Goal: Information Seeking & Learning: Check status

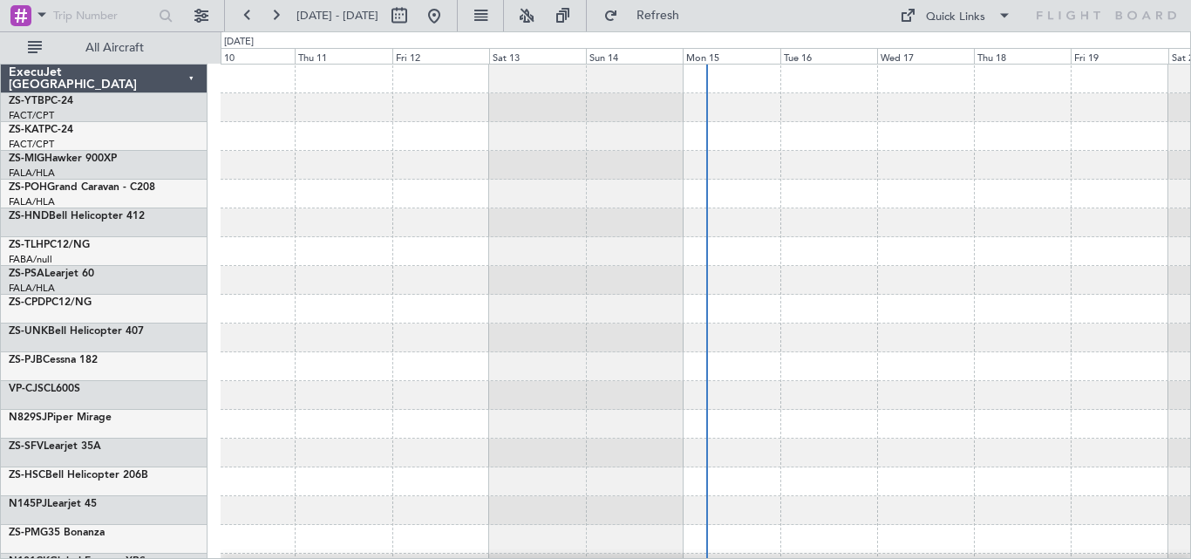
click at [114, 43] on span "All Aircraft" at bounding box center [114, 48] width 139 height 12
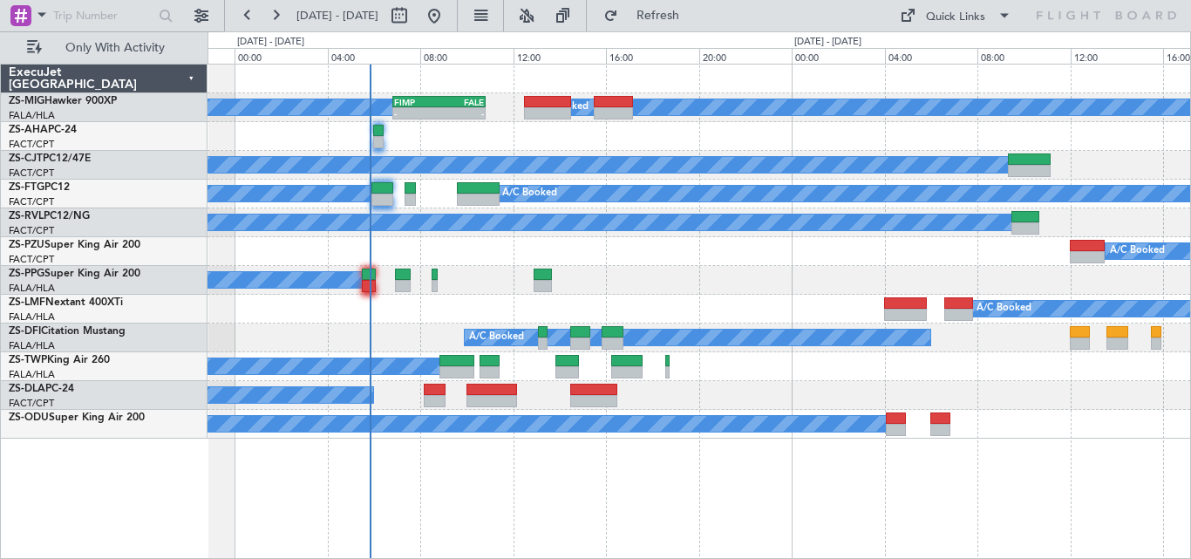
click at [827, 207] on div "A/C Booked A/C Booked A/C Booked - - FIMP 06:50 Z FALE 10:50 Z A/C Booked A/C B…" at bounding box center [698, 251] width 982 height 374
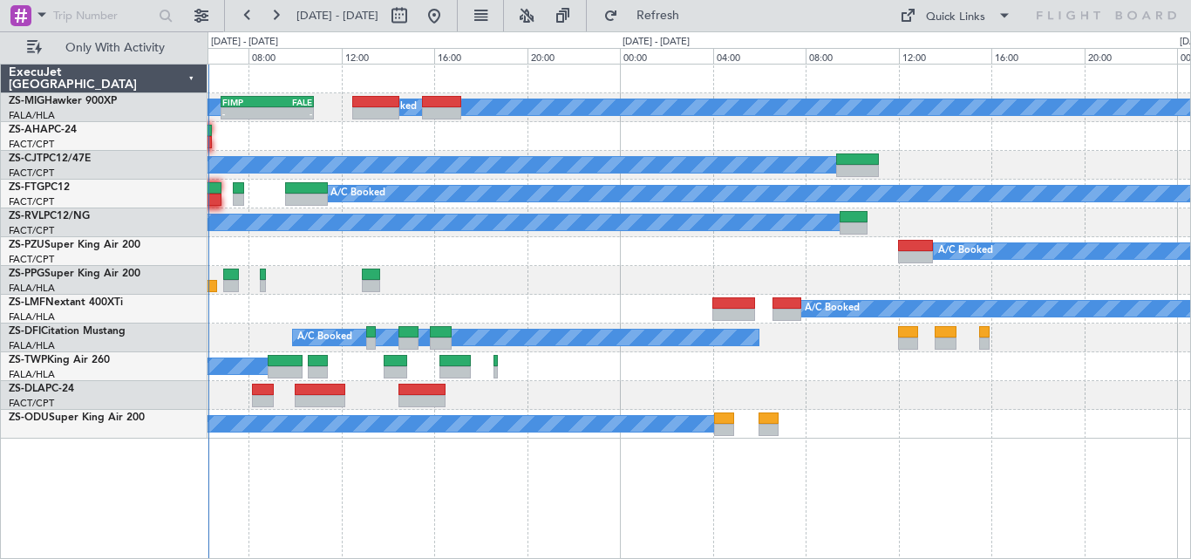
click at [763, 271] on div "A/C Booked A/C Booked A/C Booked - - FIMP 06:50 Z FALE 10:50 Z A/C Booked A/C B…" at bounding box center [698, 251] width 982 height 374
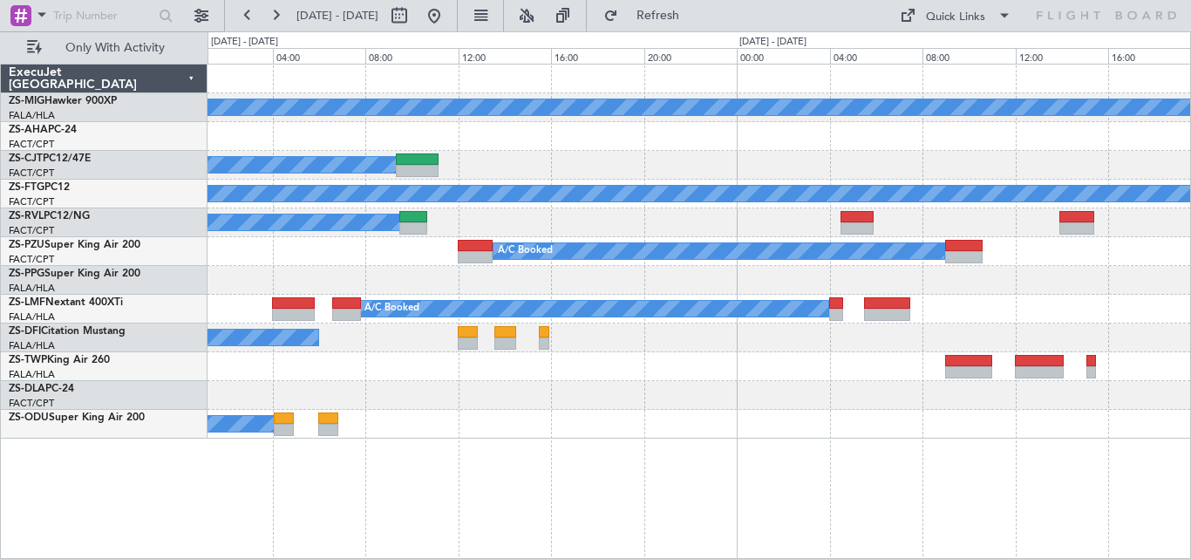
click at [614, 343] on div "A/C Booked A/C Booked A/C Booked A/C Booked A/C Booked A/C Booked A/C Booked A/…" at bounding box center [698, 251] width 982 height 374
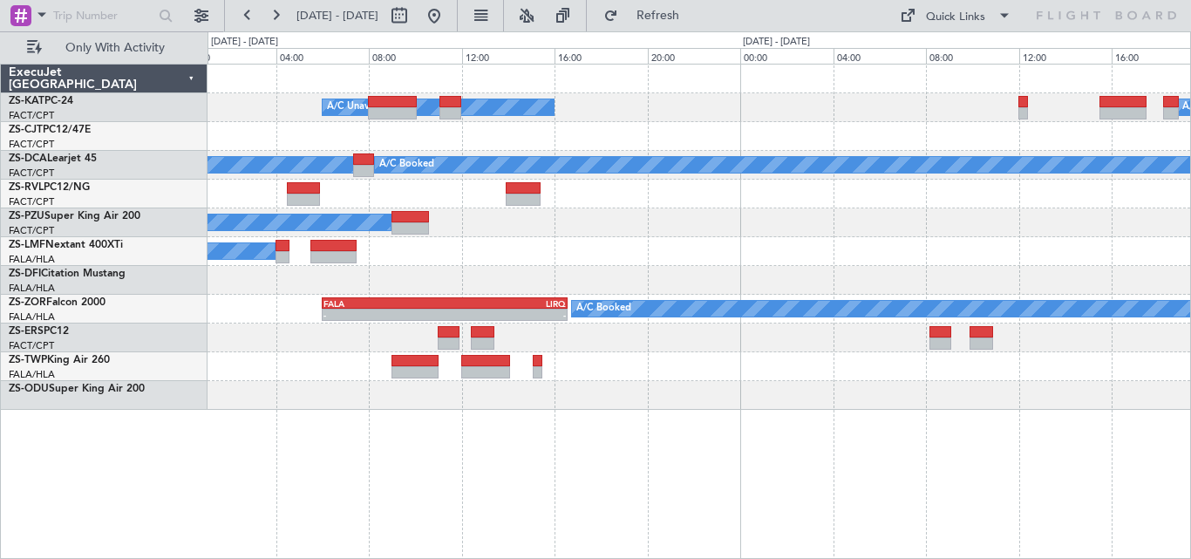
click at [624, 357] on div "A/C Unavailable A/C Booked A/C Unavailable A/C Booked A/C Booked A/C Booked A/C…" at bounding box center [698, 236] width 982 height 345
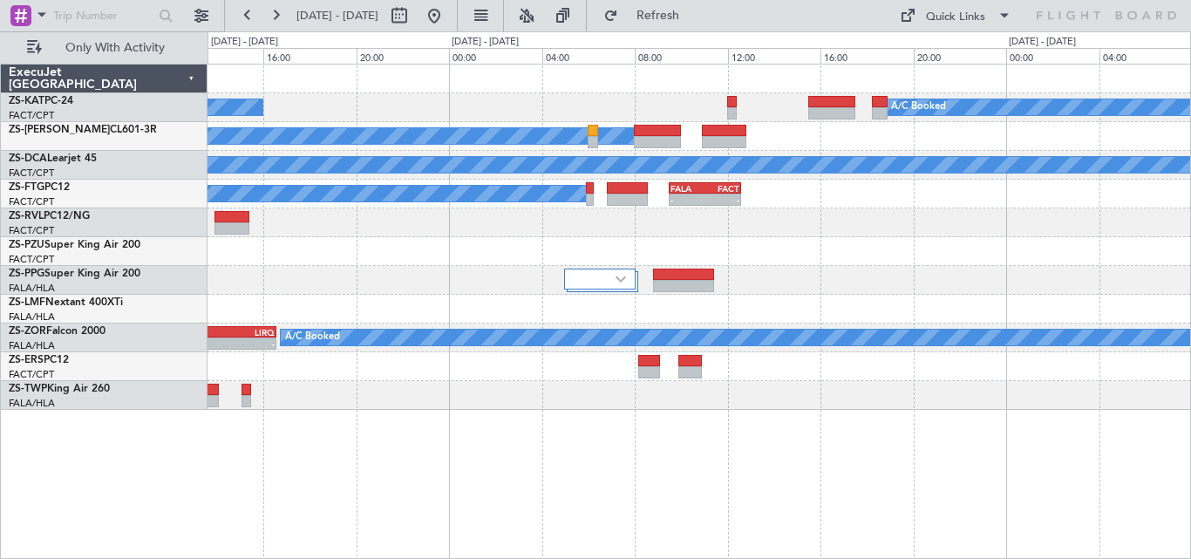
click at [596, 238] on div "A/C Unavailable A/C Booked A/C Booked A/C Booked A/C Booked A/C Booked A/C Book…" at bounding box center [698, 236] width 982 height 345
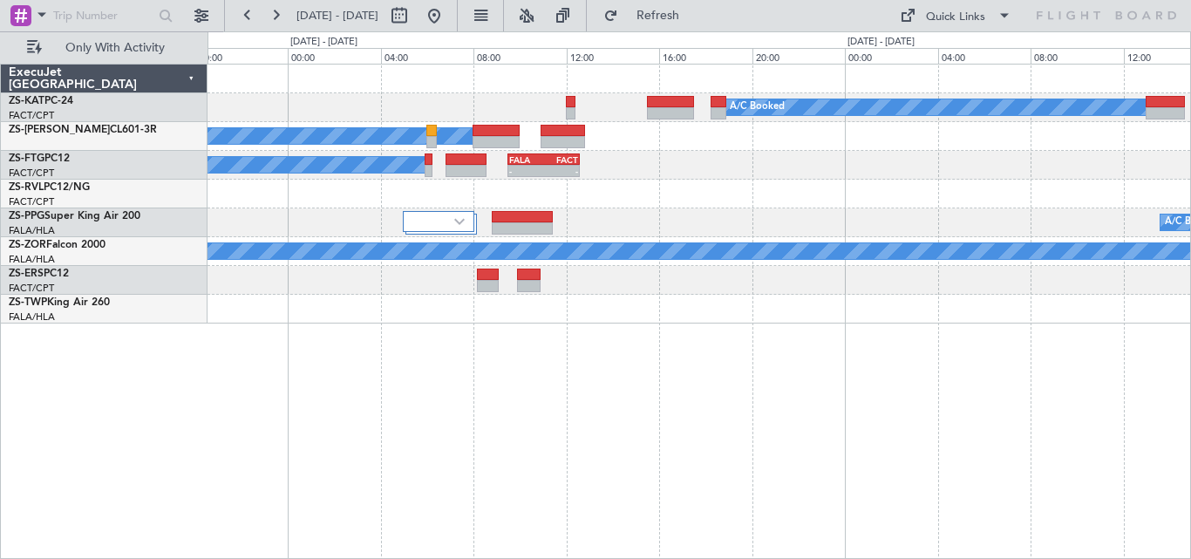
click at [463, 305] on div "A/C Booked A/C Unavailable A/C Booked A/C Booked A/C Booked - - FALA 09:30 Z FA…" at bounding box center [698, 193] width 982 height 259
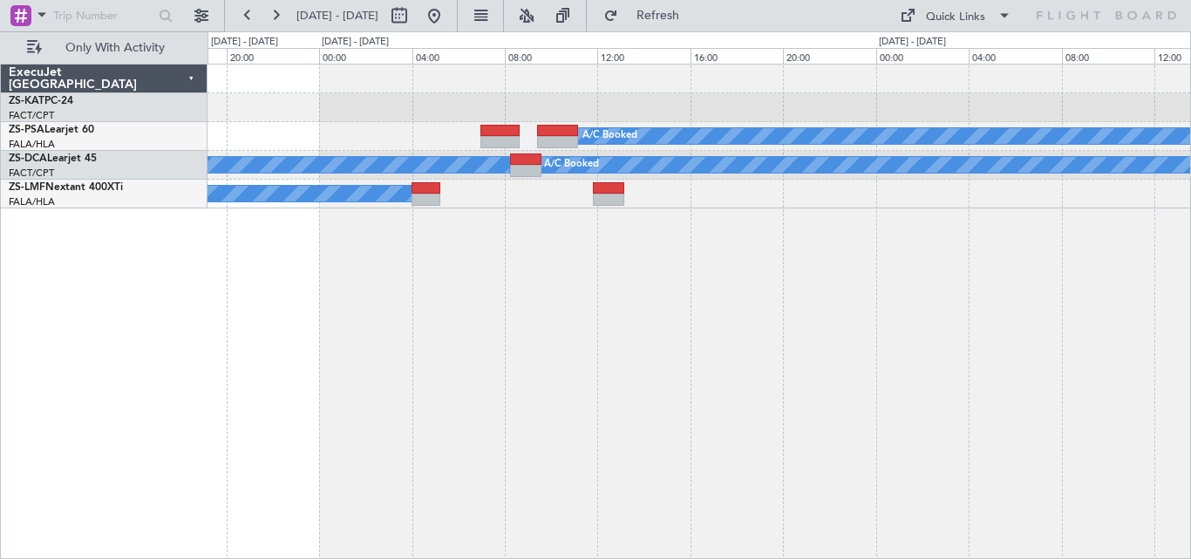
click at [324, 270] on div "A/C Booked A/C Booked A/C Booked A/C Booked A/C Booked" at bounding box center [698, 311] width 983 height 495
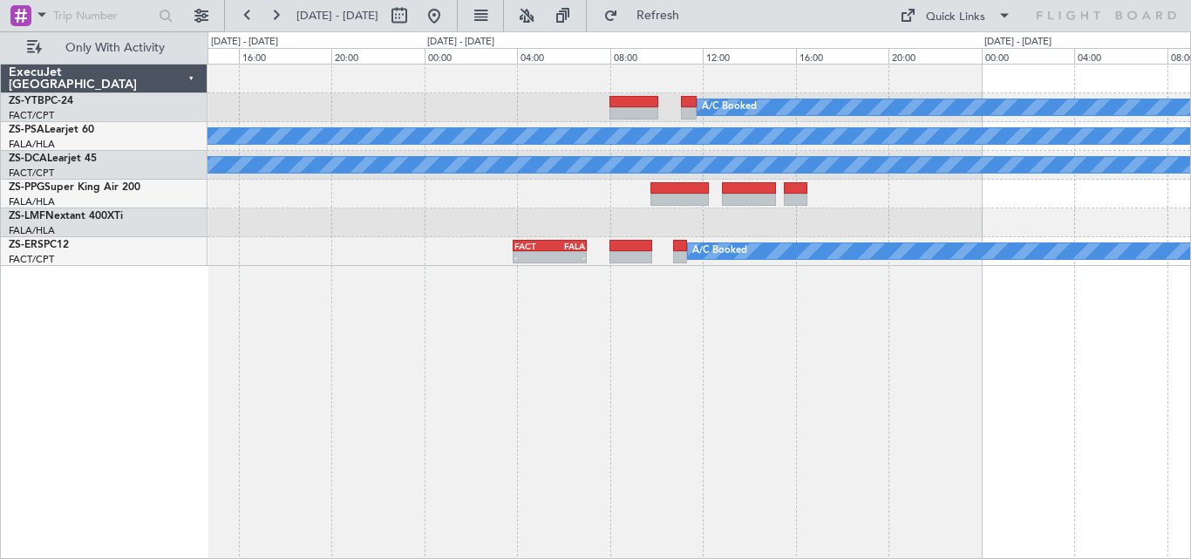
click at [368, 279] on div "A/C Booked A/C Booked A/C Booked A/C Booked A/C Booked A/C Booked A/C Booked - …" at bounding box center [698, 311] width 983 height 495
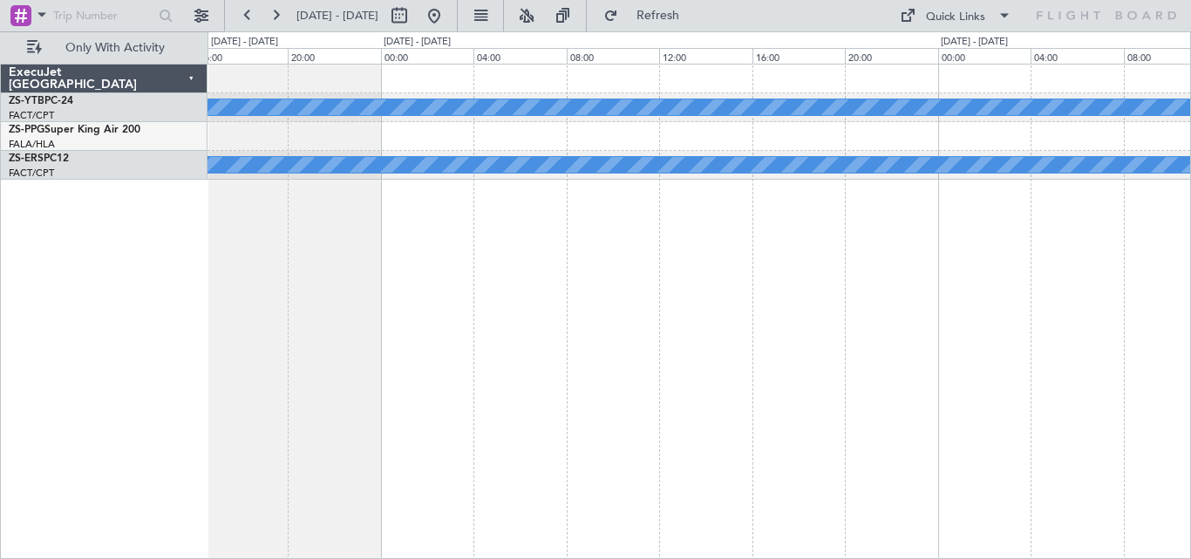
click at [485, 312] on div "A/C Booked A/C Booked FACT 03:50 Z FALA 07:00 Z - -" at bounding box center [698, 311] width 983 height 495
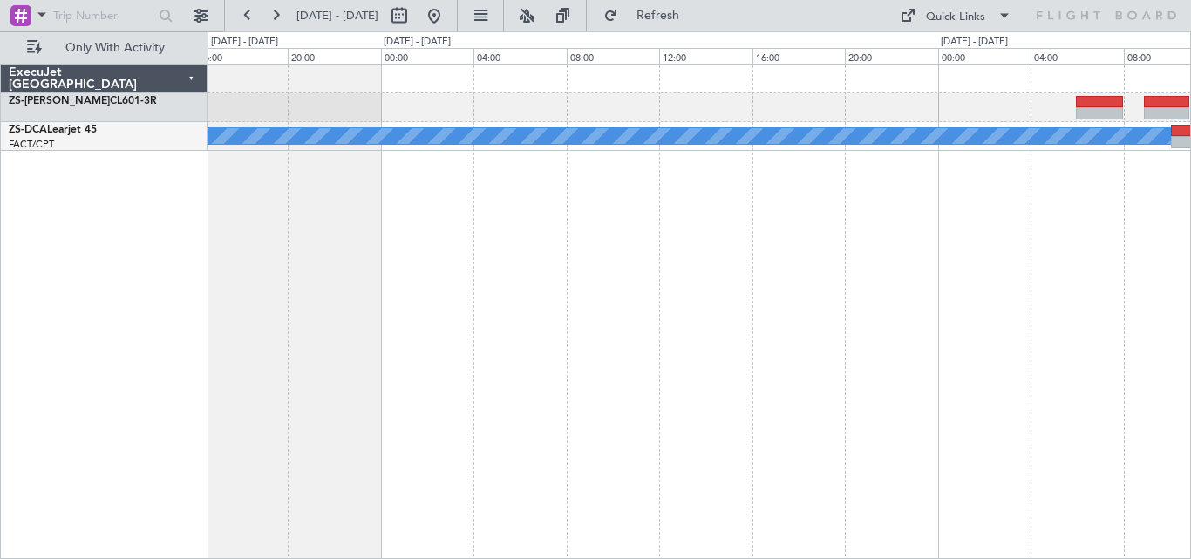
click at [1022, 220] on div "A/C Booked" at bounding box center [698, 311] width 983 height 495
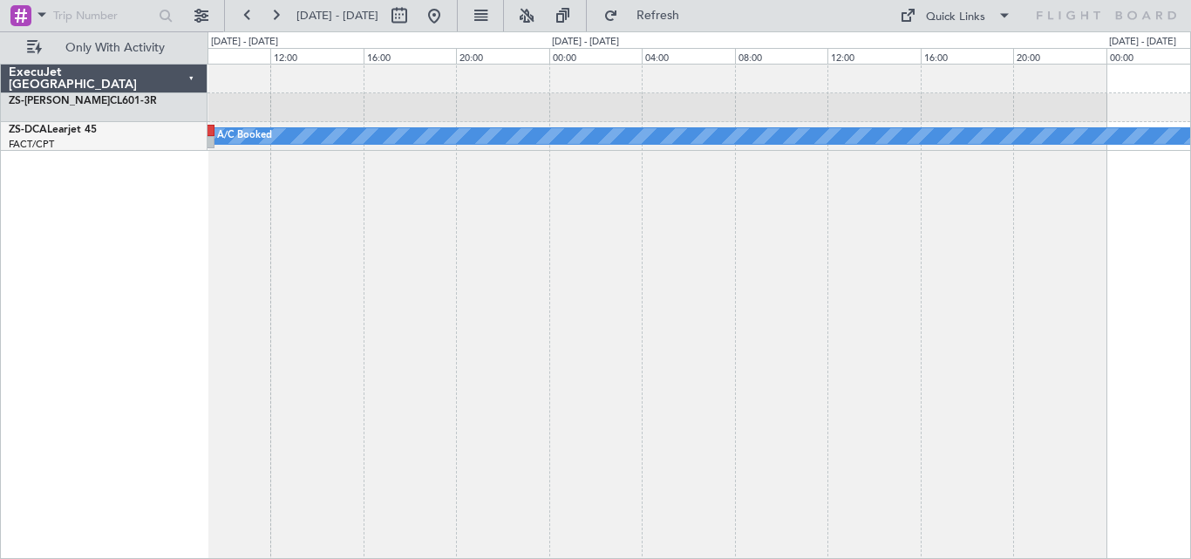
click at [1075, 225] on div "A/C Booked A/C Booked" at bounding box center [698, 311] width 983 height 495
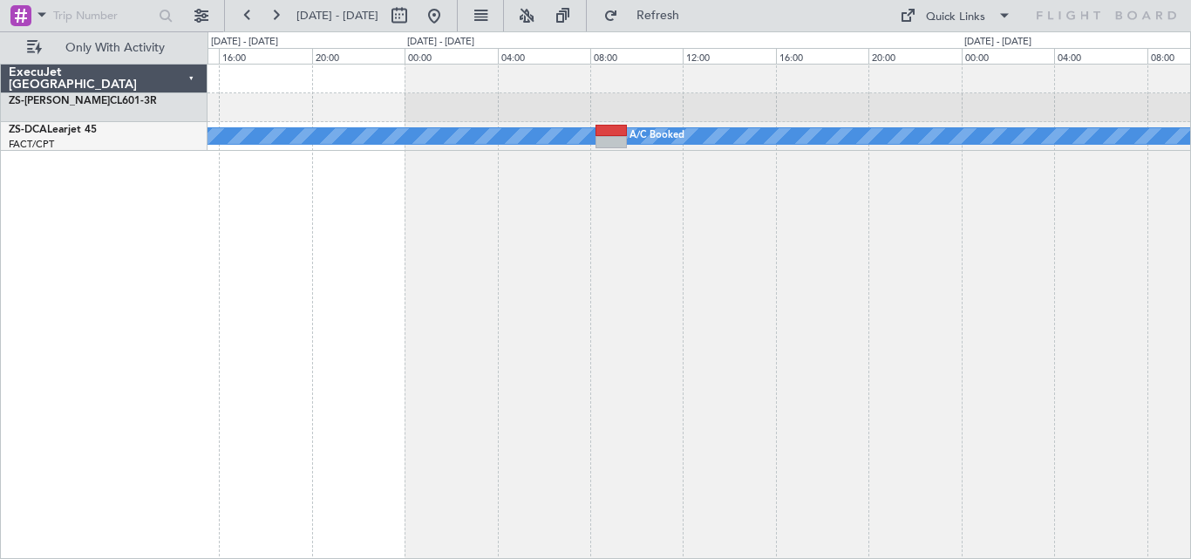
click at [1095, 192] on div "A/C Booked A/C Booked" at bounding box center [698, 311] width 983 height 495
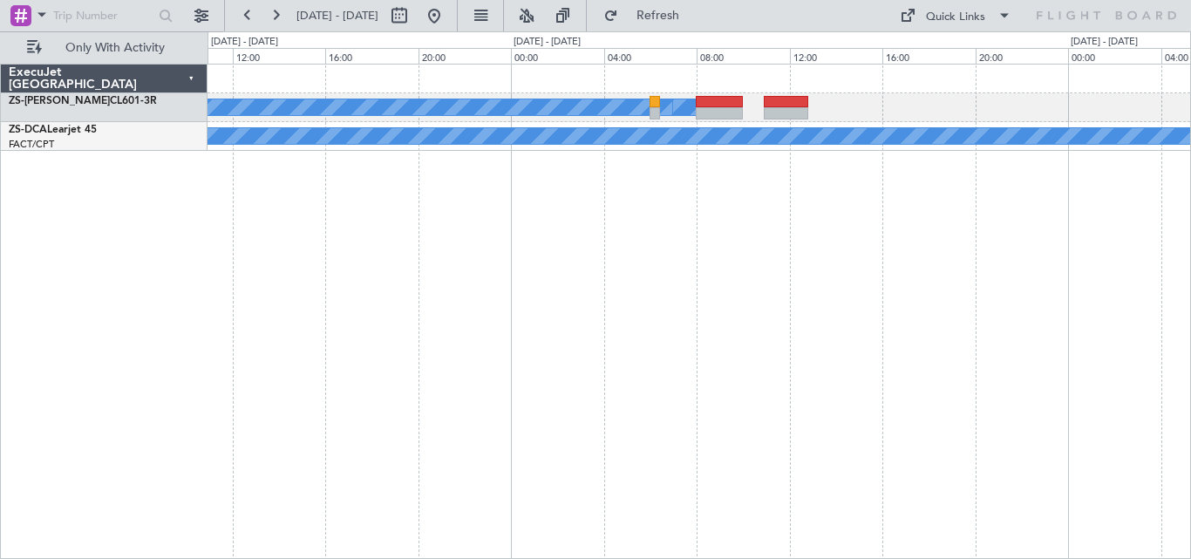
click at [987, 228] on div "A/C Booked A/C Booked A/C Booked A/C Booked A/C Booked" at bounding box center [698, 311] width 983 height 495
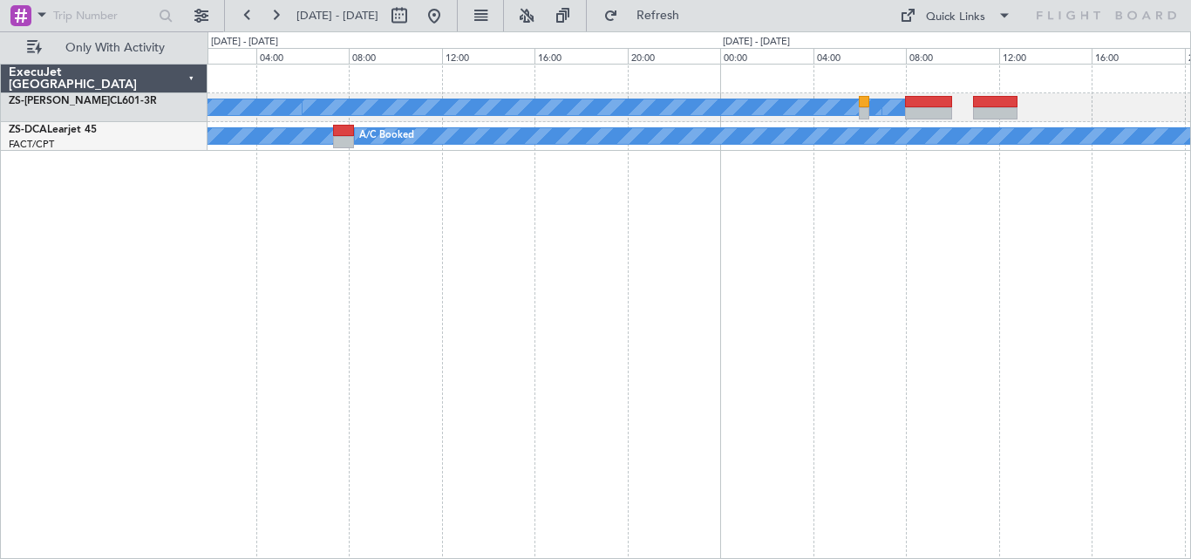
click at [902, 258] on div "A/C Booked A/C Booked A/C Booked A/C Booked A/C Booked" at bounding box center [698, 311] width 983 height 495
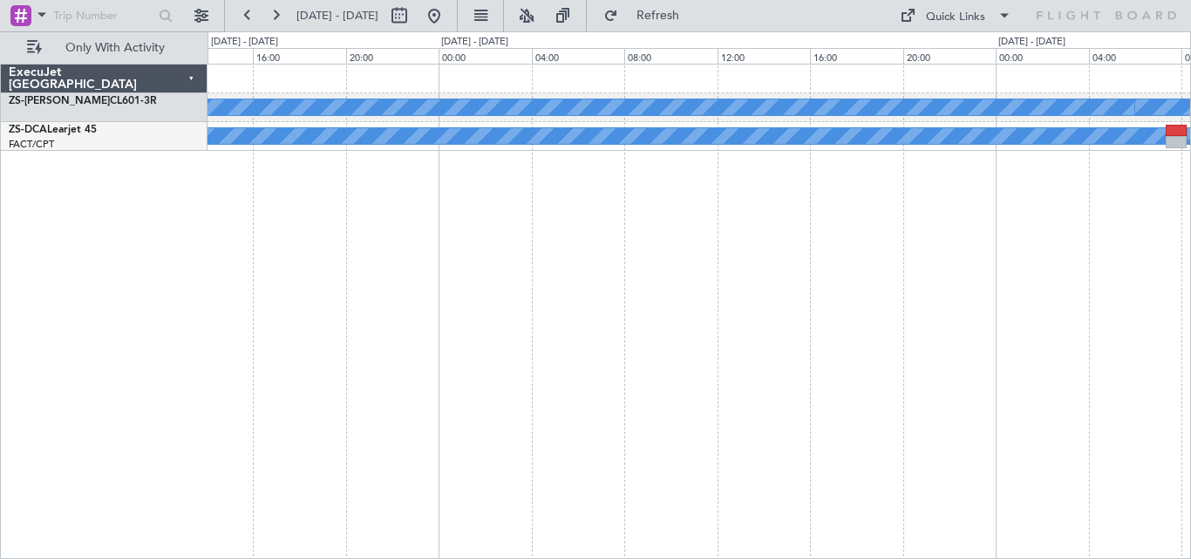
click at [751, 288] on div "A/C Booked A/C Booked A/C Booked A/C Booked A/C Booked" at bounding box center [698, 311] width 983 height 495
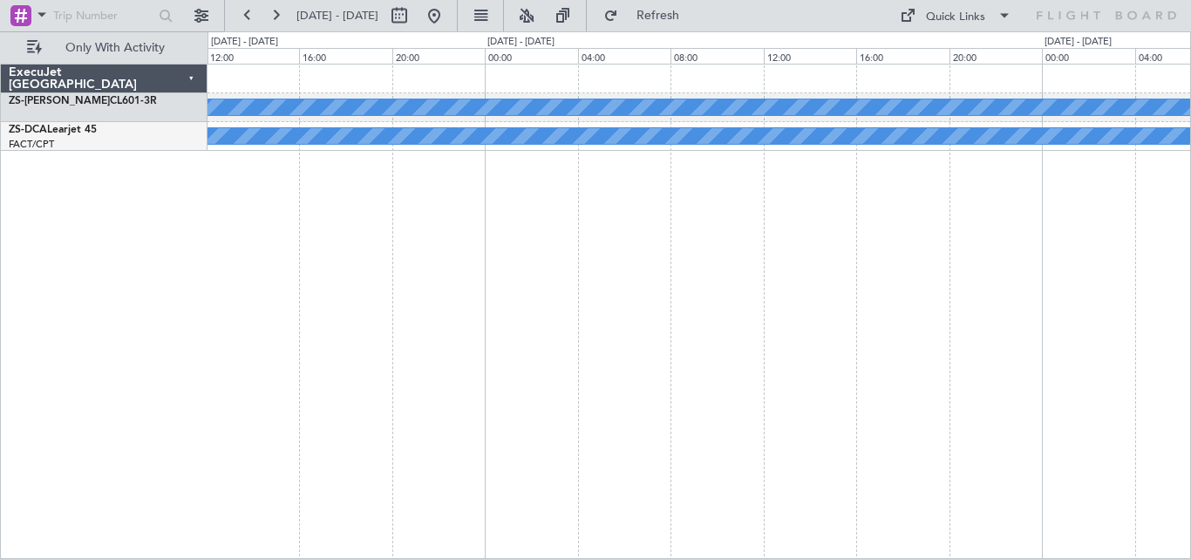
click at [824, 284] on div "A/C Booked A/C Booked A/C Booked A/C Booked A/C Booked" at bounding box center [698, 311] width 983 height 495
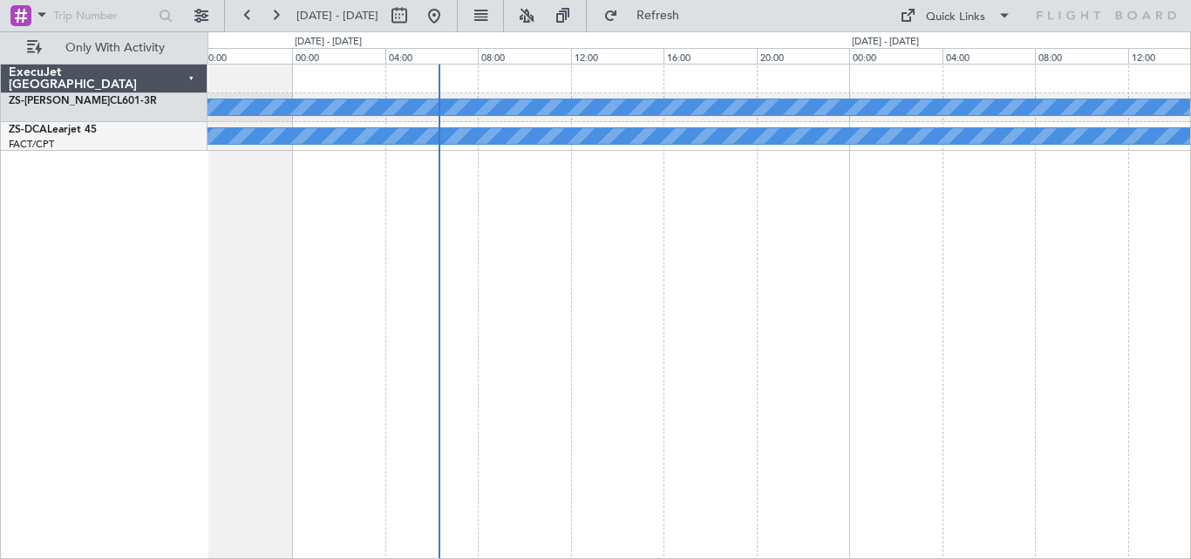
click at [1027, 306] on div "A/C Booked A/C Booked A/C Booked A/C Booked" at bounding box center [698, 311] width 983 height 495
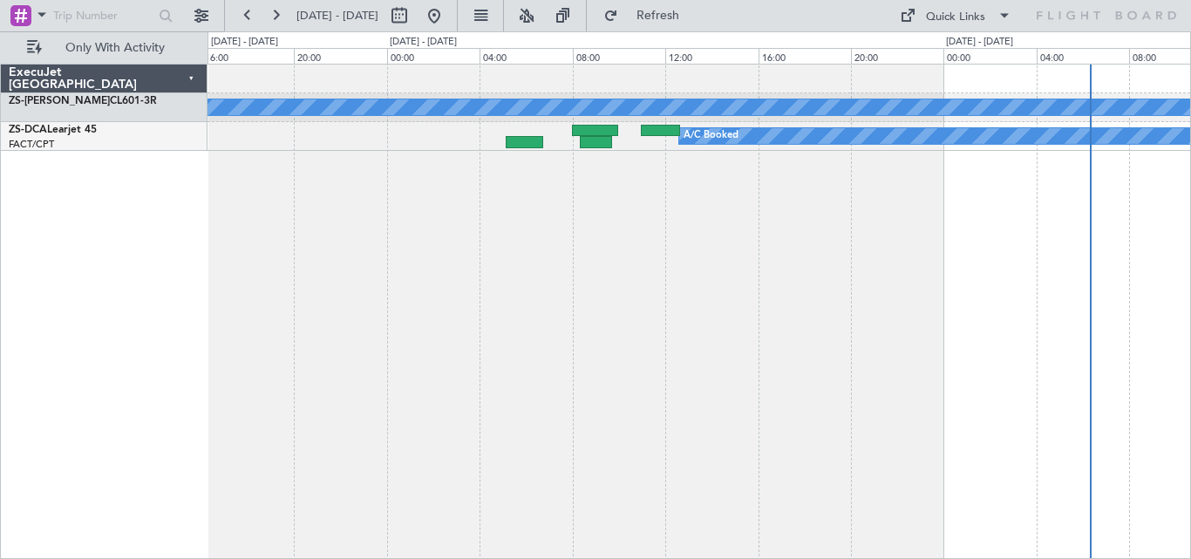
click at [978, 328] on div "A/C Booked A/C Booked A/C Booked A/C Booked" at bounding box center [698, 311] width 983 height 495
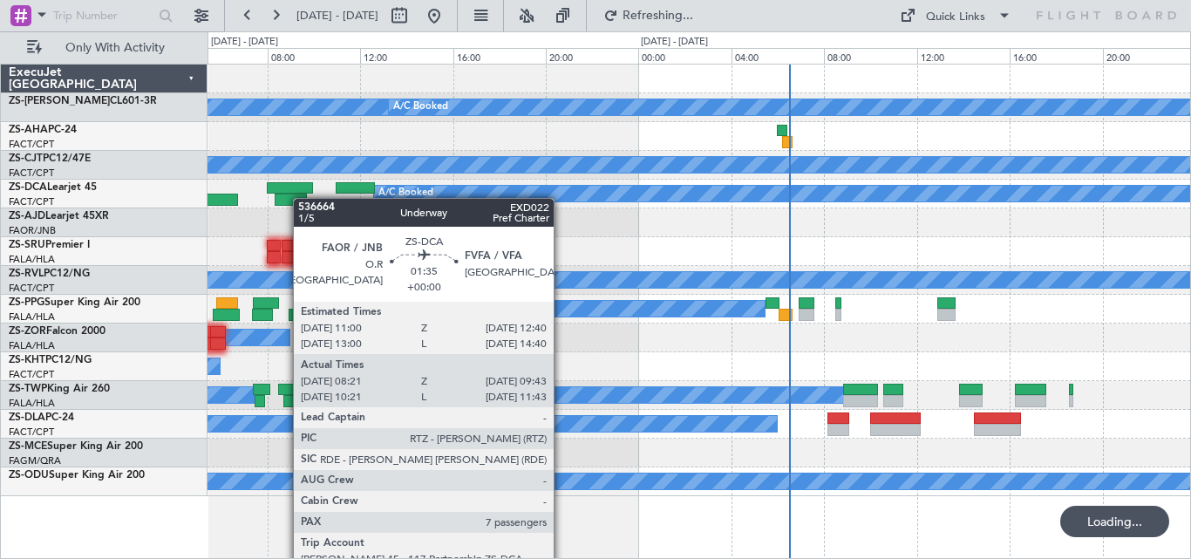
click at [302, 198] on div "A/C Booked A/C Booked A/C Booked A/C Booked A/C Booked A/C Booked A/C Booked A/…" at bounding box center [698, 279] width 982 height 431
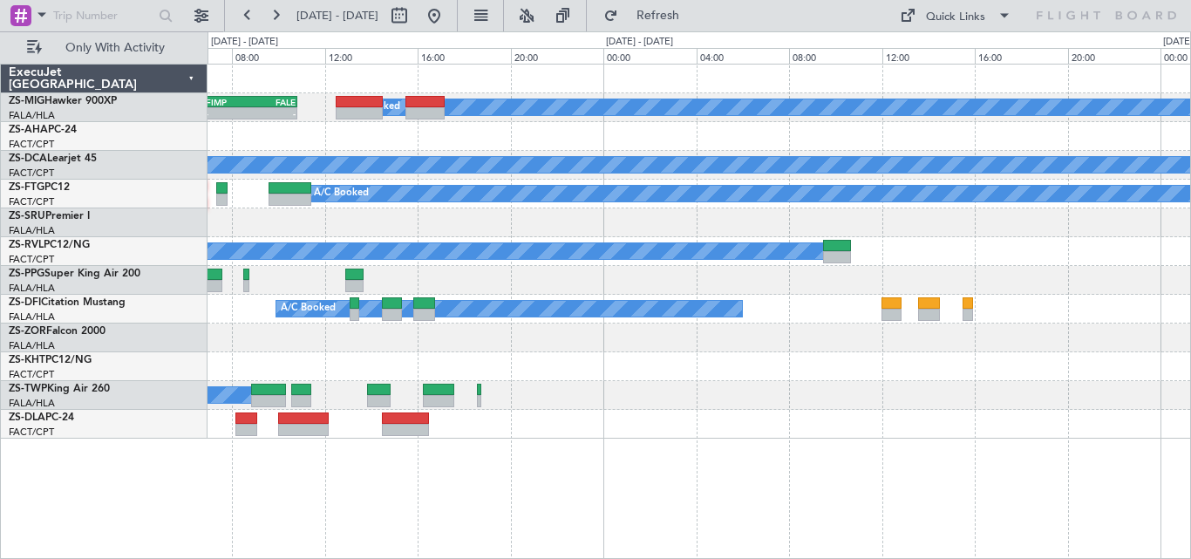
click at [329, 279] on div "A/C Booked A/C Booked A/C Booked - - FIMP 06:50 Z FALE 10:50 Z A/C Booked A/C B…" at bounding box center [698, 251] width 982 height 374
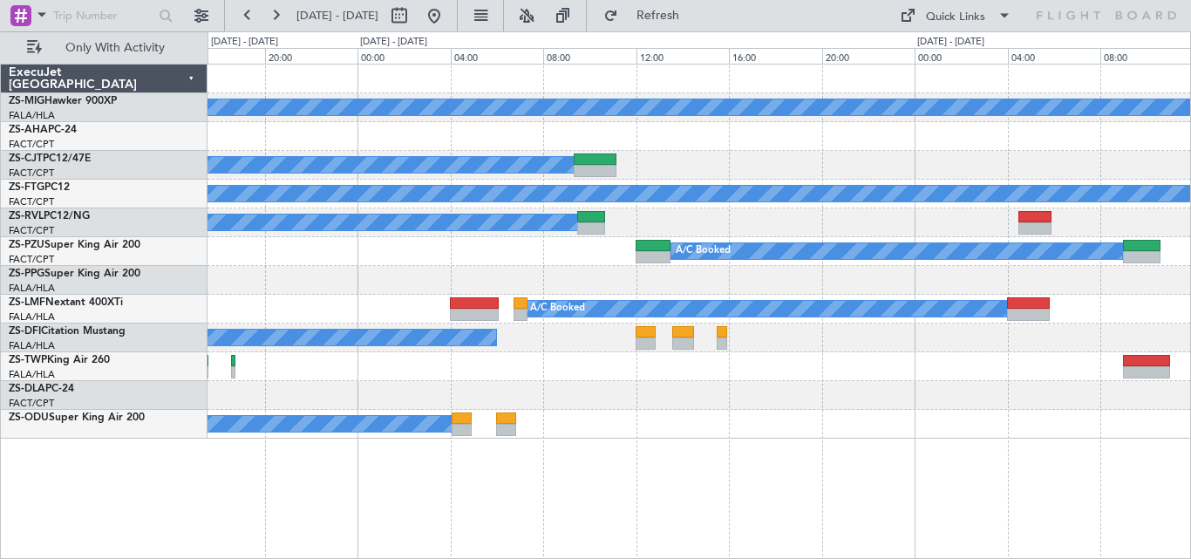
click at [511, 383] on div "A/C Booked A/C Booked FIMP 06:50 Z FALE 10:50 Z - - A/C Booked A/C Booked A/C B…" at bounding box center [698, 251] width 982 height 374
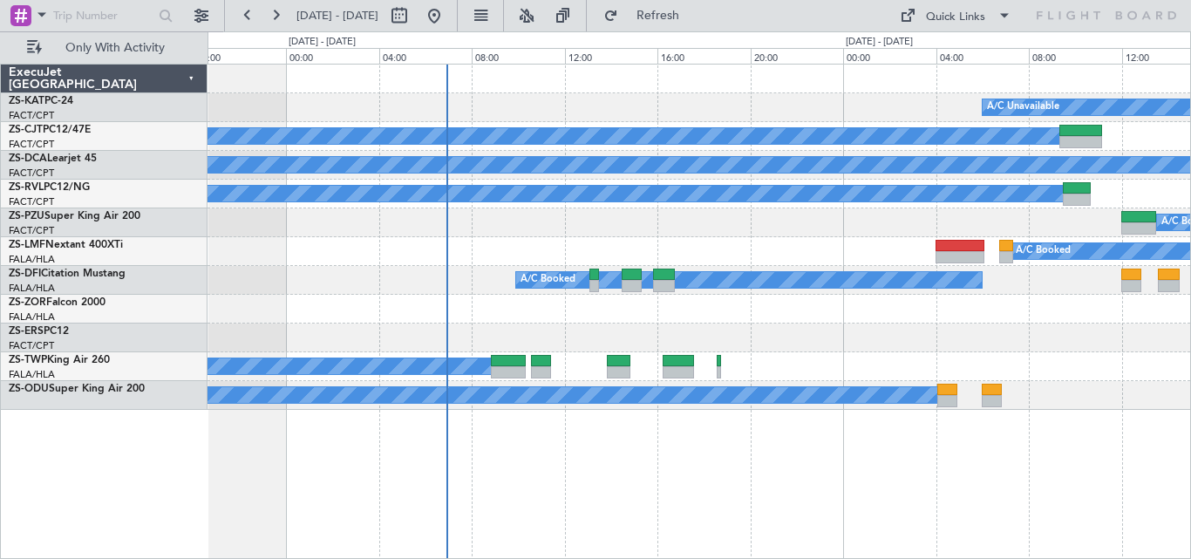
click at [910, 330] on div "A/C Unavailable A/C Booked A/C Booked A/C Booked A/C Booked A/C Booked A/C Book…" at bounding box center [698, 236] width 982 height 345
click at [881, 326] on div at bounding box center [698, 337] width 982 height 29
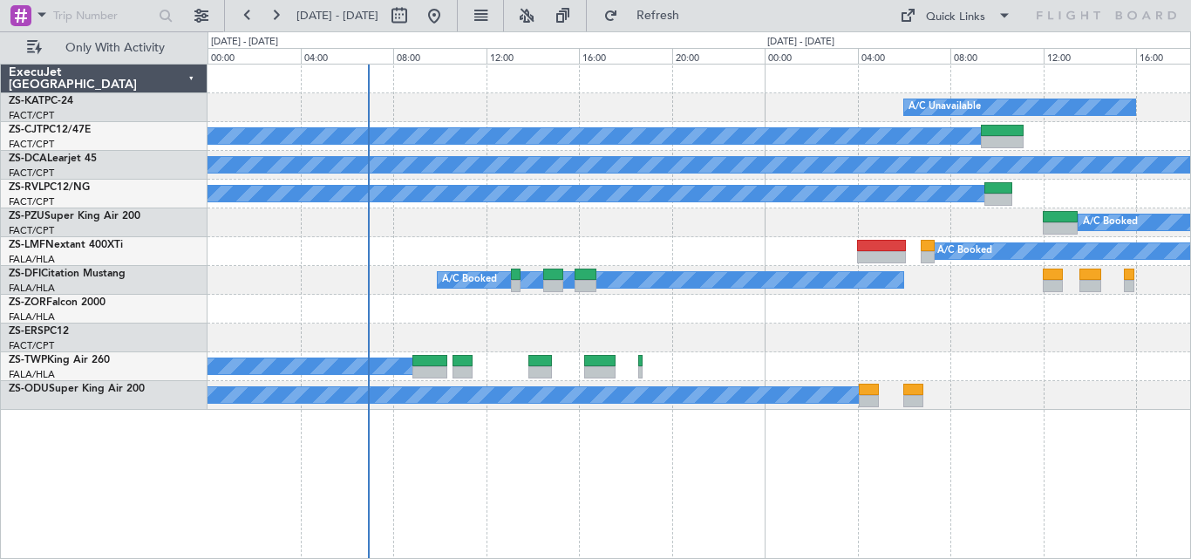
click at [701, 335] on div at bounding box center [698, 337] width 982 height 29
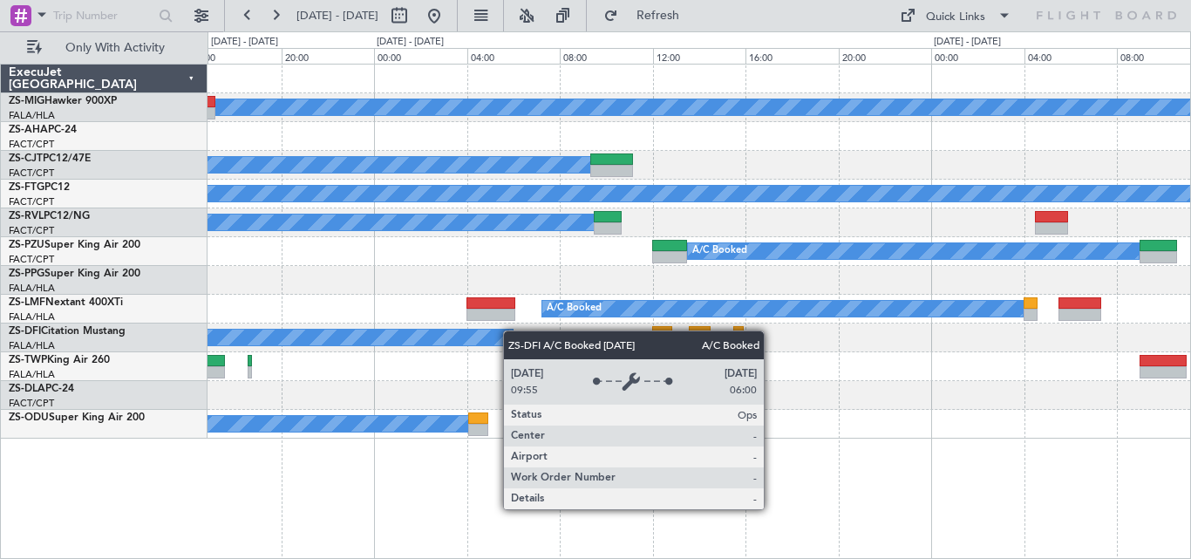
click at [492, 336] on div "A/C Booked A/C Booked FIMP 06:50 Z FALE 10:50 Z - - A/C Booked A/C Booked A/C B…" at bounding box center [698, 251] width 982 height 374
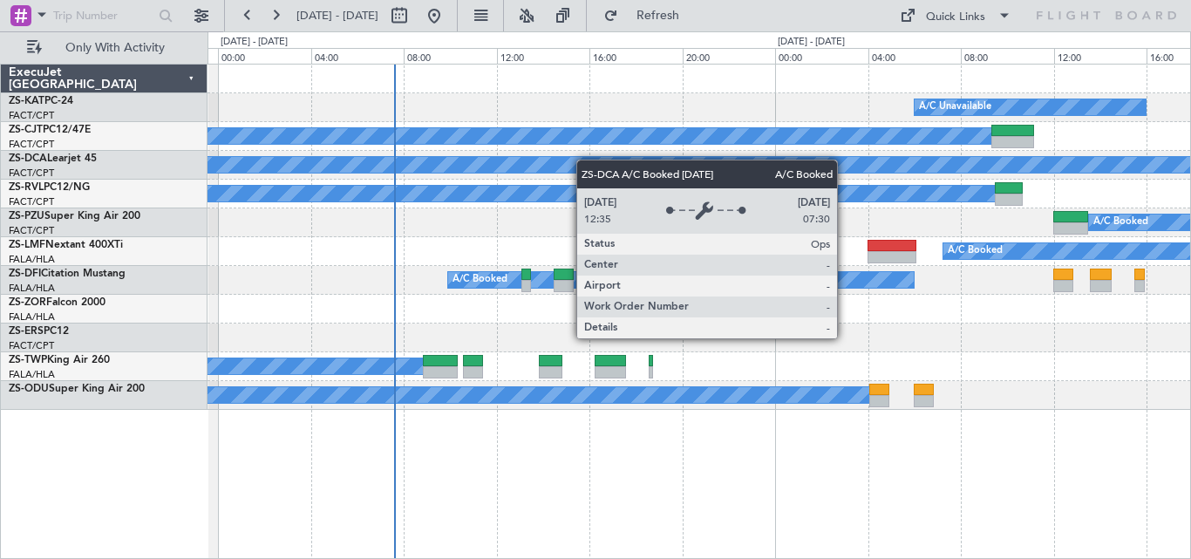
click at [821, 166] on div "A/C Unavailable A/C Booked A/C Booked A/C Booked A/C Booked A/C Booked A/C Book…" at bounding box center [698, 236] width 982 height 345
